Goal: Information Seeking & Learning: Learn about a topic

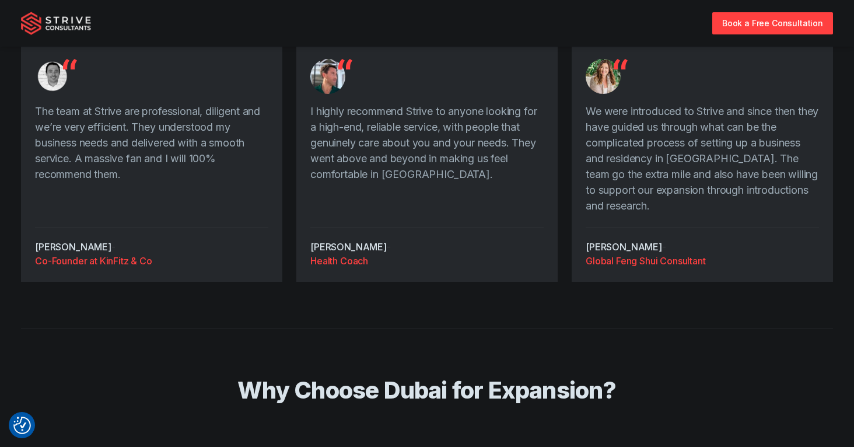
scroll to position [1423, 0]
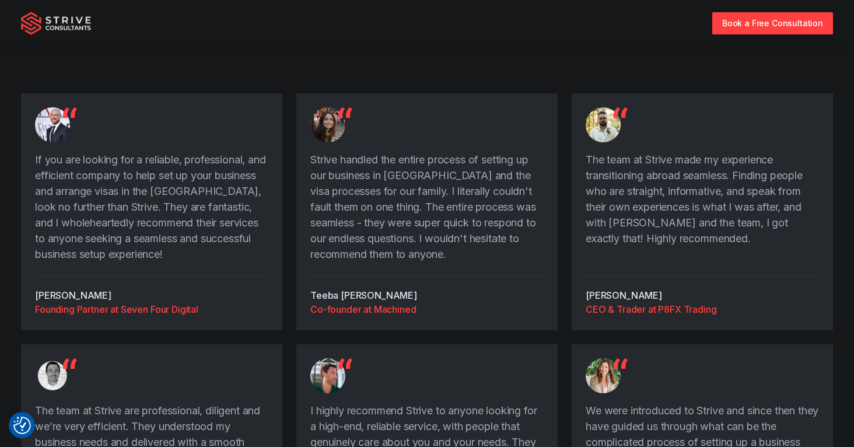
click at [96, 170] on p "If you are looking for a reliable, professional, and efficient company to help …" at bounding box center [151, 207] width 233 height 110
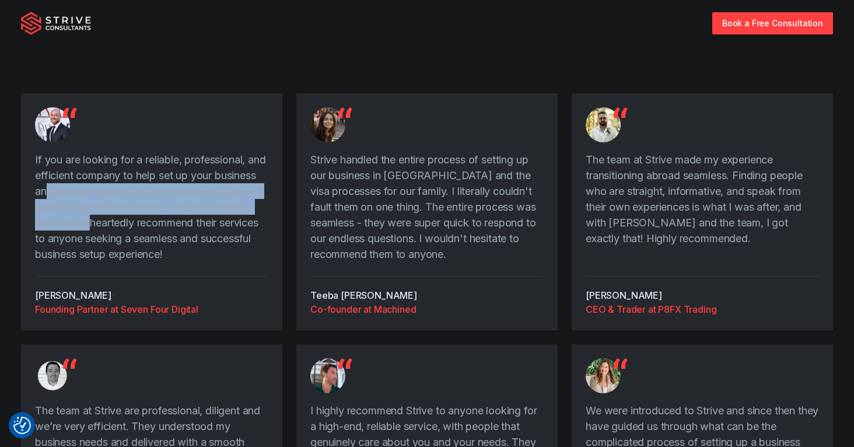
drag, startPoint x: 96, startPoint y: 170, endPoint x: 133, endPoint y: 205, distance: 50.8
click at [132, 204] on p "If you are looking for a reliable, professional, and efficient company to help …" at bounding box center [151, 207] width 233 height 110
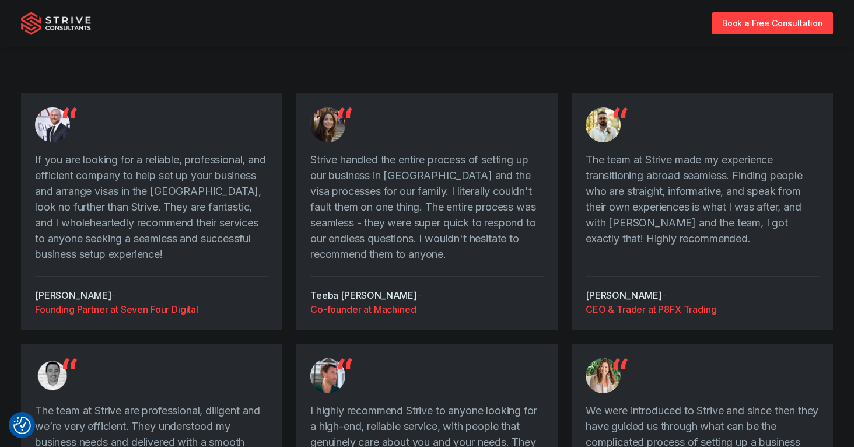
click at [143, 219] on p "If you are looking for a reliable, professional, and efficient company to help …" at bounding box center [151, 207] width 233 height 110
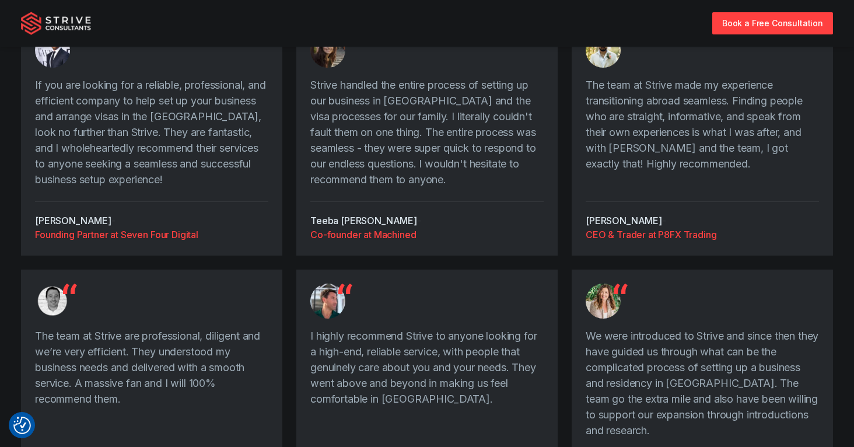
scroll to position [1319, 0]
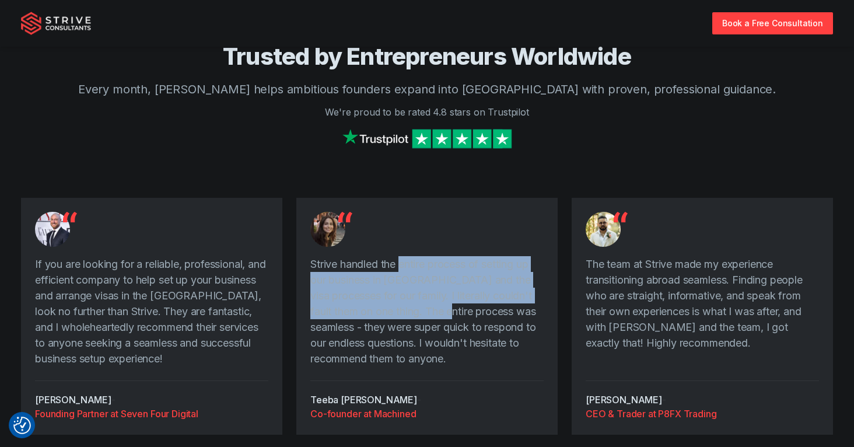
drag, startPoint x: 400, startPoint y: 252, endPoint x: 446, endPoint y: 288, distance: 58.1
click at [446, 288] on p "Strive handled the entire process of setting up our business in [GEOGRAPHIC_DAT…" at bounding box center [426, 311] width 233 height 110
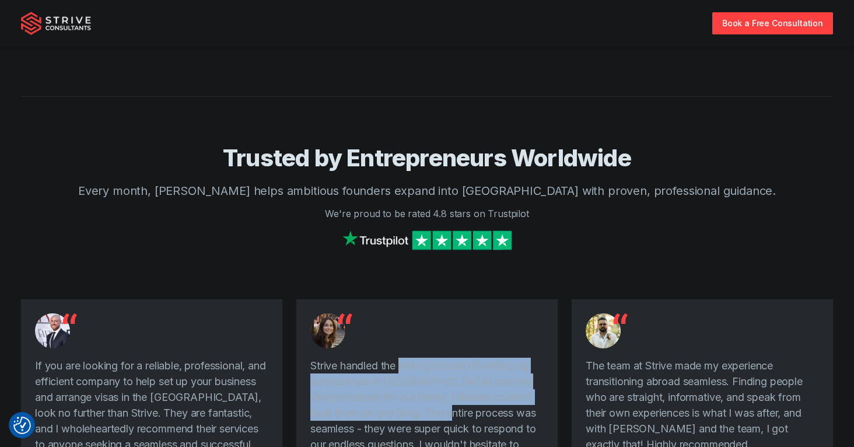
scroll to position [0, 0]
